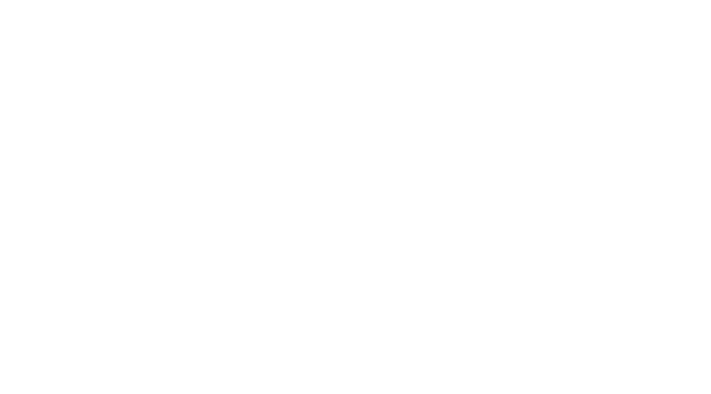
scroll to position [97, 0]
